Goal: Find specific page/section: Find specific page/section

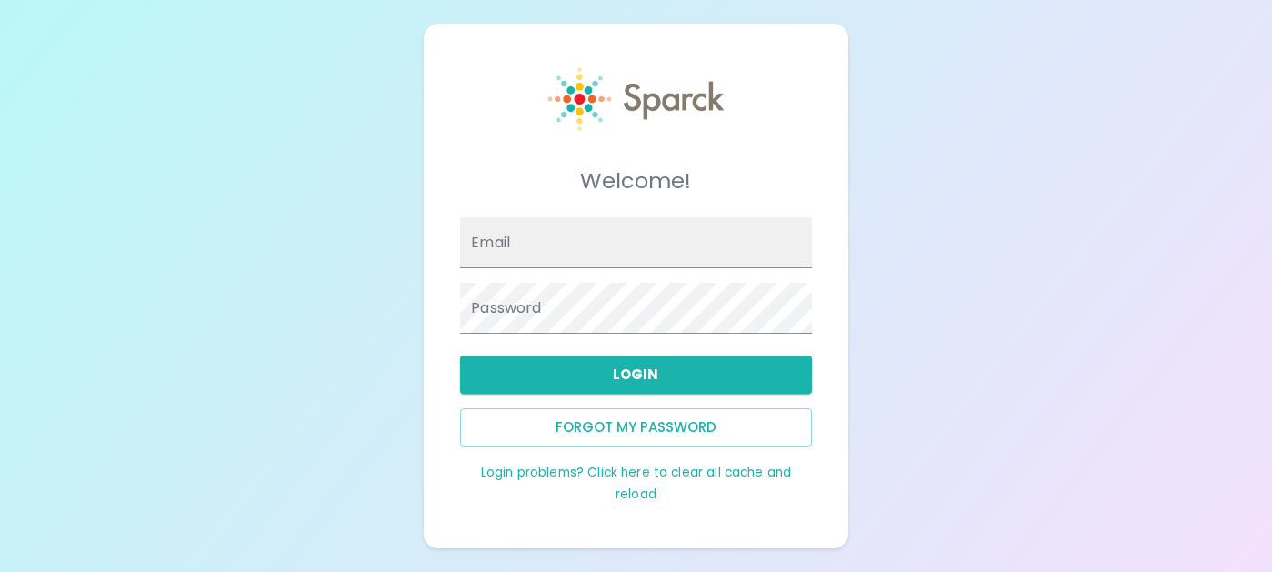
type input "[EMAIL_ADDRESS][DOMAIN_NAME]"
click at [901, 311] on div "Welcome! Email [EMAIL_ADDRESS][DOMAIN_NAME] Password Login Forgot my password L…" at bounding box center [636, 286] width 1272 height 572
click at [607, 379] on button "Login" at bounding box center [635, 375] width 351 height 38
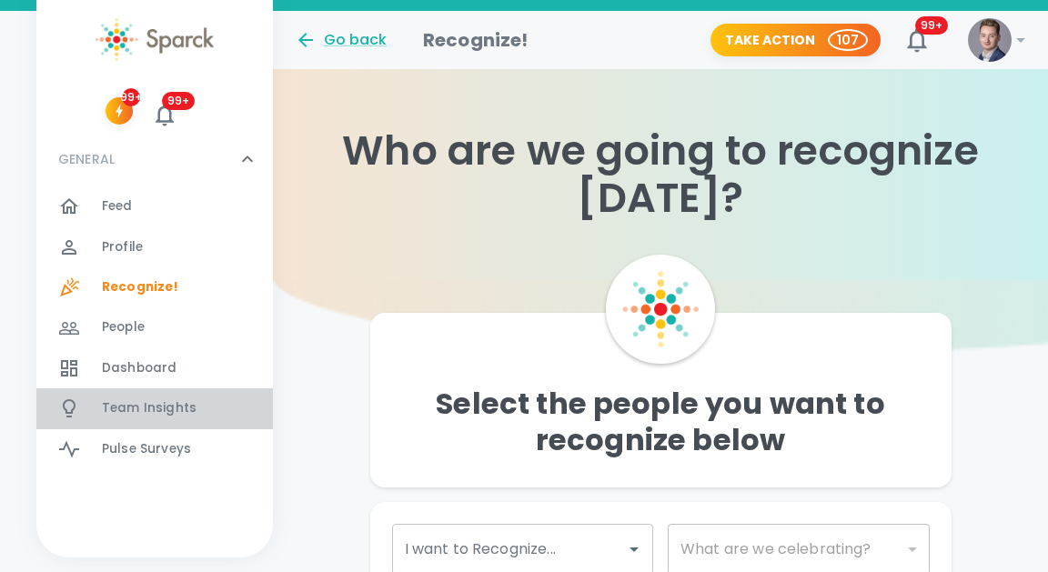
click at [125, 420] on span "Team Insights 0" at bounding box center [149, 408] width 95 height 25
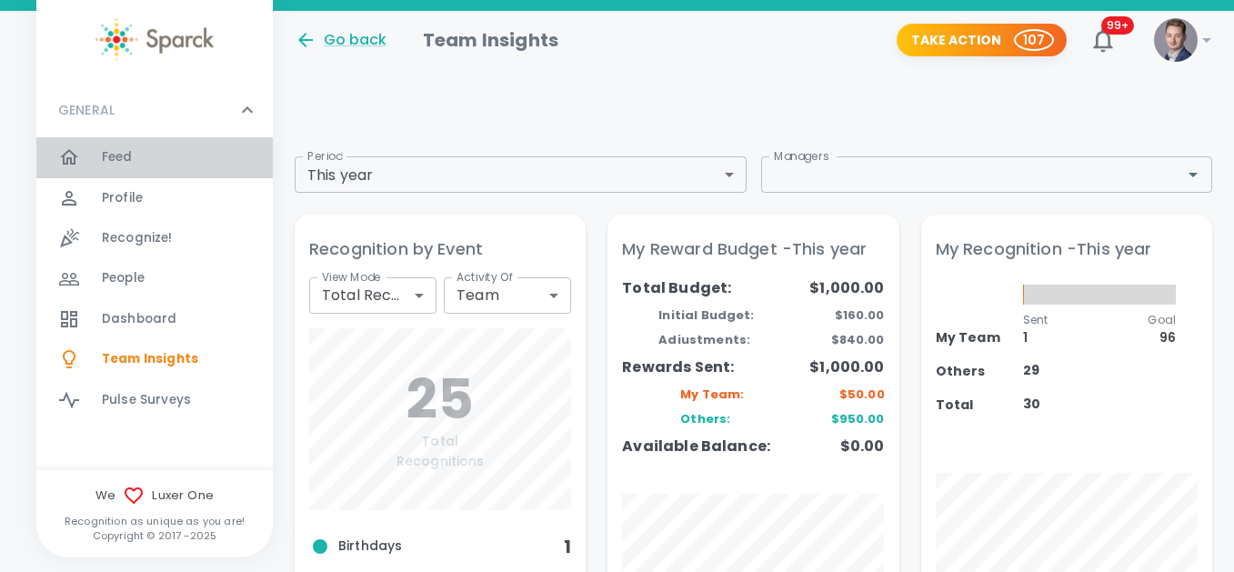
click at [106, 155] on span "Feed" at bounding box center [117, 157] width 31 height 18
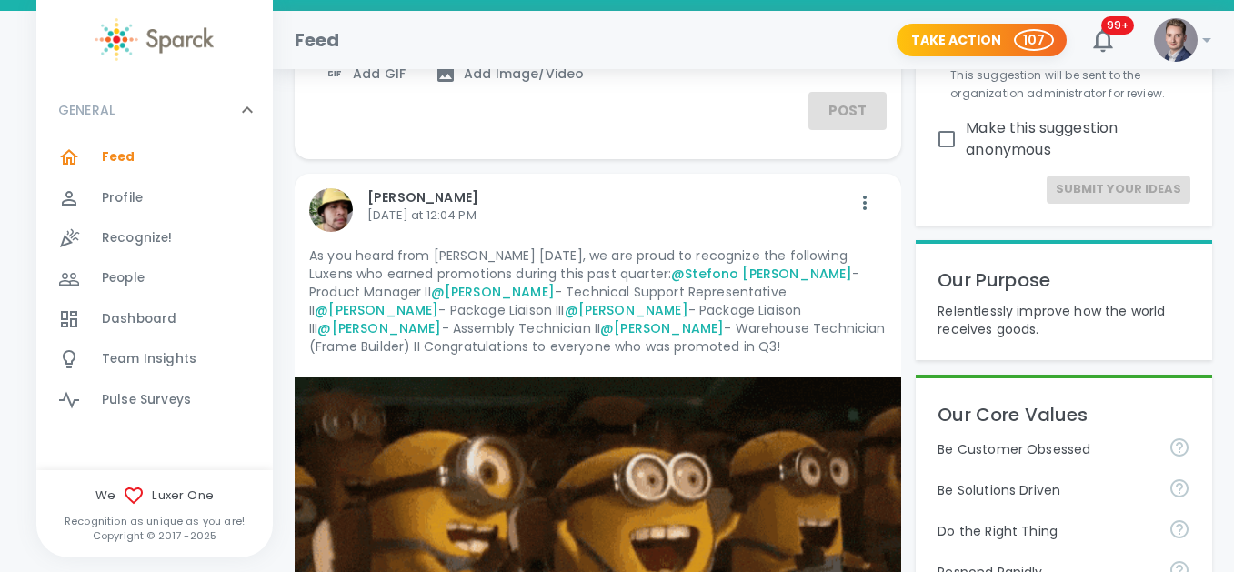
scroll to position [29, 0]
